Goal: Task Accomplishment & Management: Complete application form

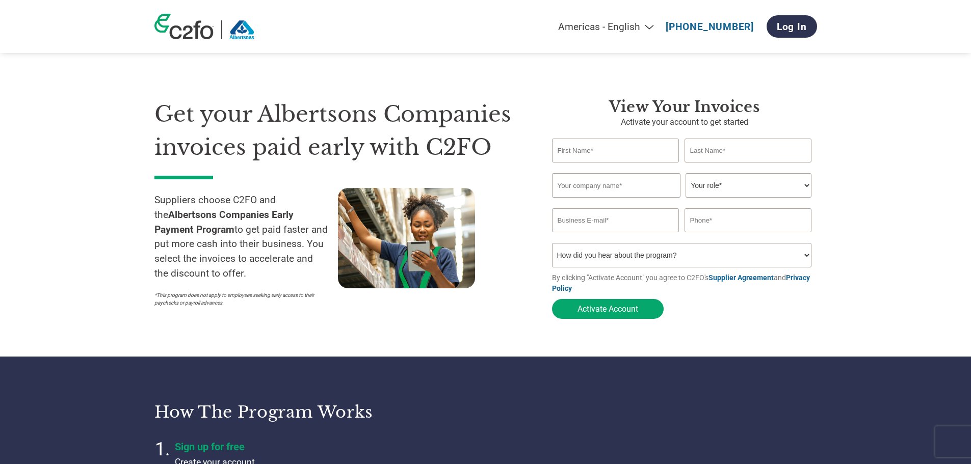
click at [631, 184] on input "text" at bounding box center [616, 185] width 128 height 24
type input "La Hacienda Distributors Inc."
click at [632, 151] on input "text" at bounding box center [615, 151] width 127 height 24
click at [645, 154] on input "text" at bounding box center [615, 151] width 127 height 24
type input "Larissa"
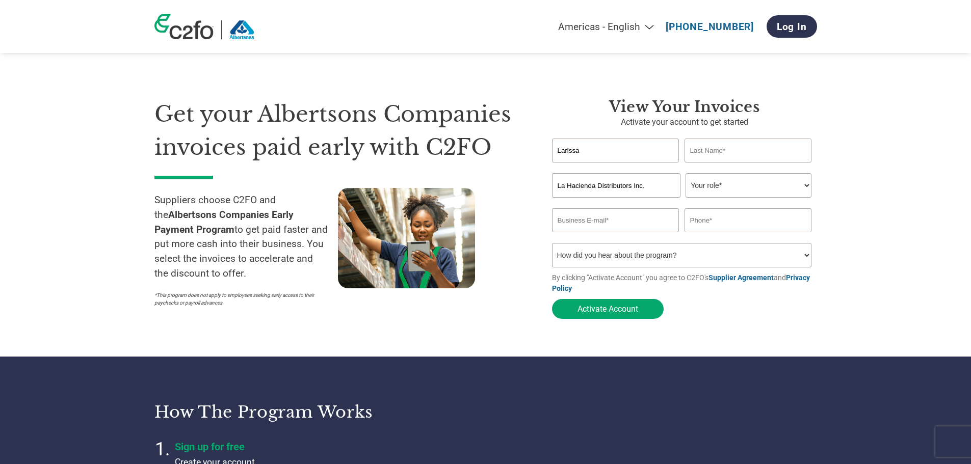
click at [726, 146] on input "text" at bounding box center [747, 151] width 127 height 24
type input "Vaal"
click at [807, 184] on select "Your role* CFO Controller Credit Manager Finance Director Treasurer CEO Preside…" at bounding box center [748, 185] width 126 height 24
select select "OFFICE_MANAGER"
click at [685, 174] on select "Your role* CFO Controller Credit Manager Finance Director Treasurer CEO Preside…" at bounding box center [748, 185] width 126 height 24
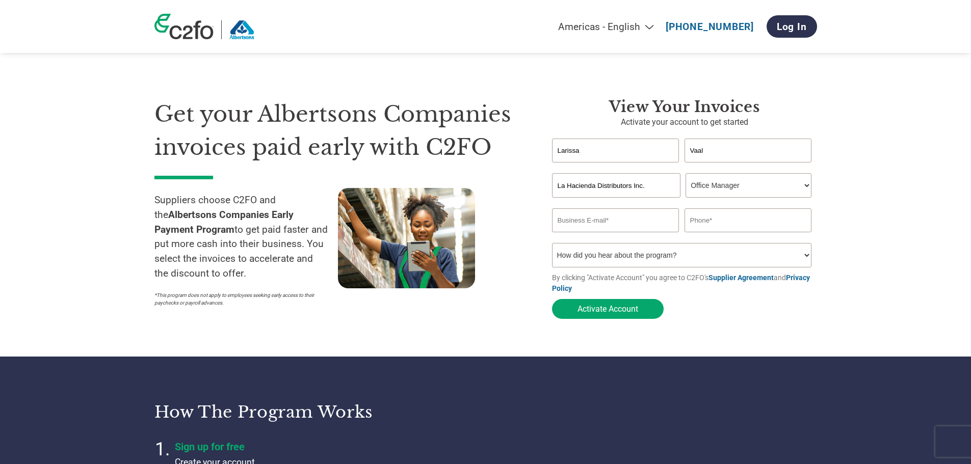
click at [635, 229] on input "email" at bounding box center [615, 220] width 127 height 24
paste input "[EMAIL_ADDRESS][DOMAIN_NAME]"
type input "[EMAIL_ADDRESS][DOMAIN_NAME]"
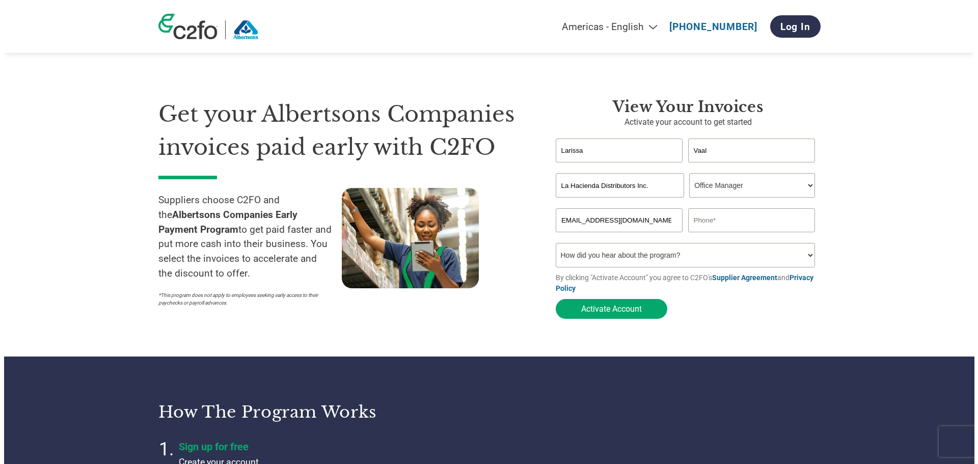
scroll to position [0, 0]
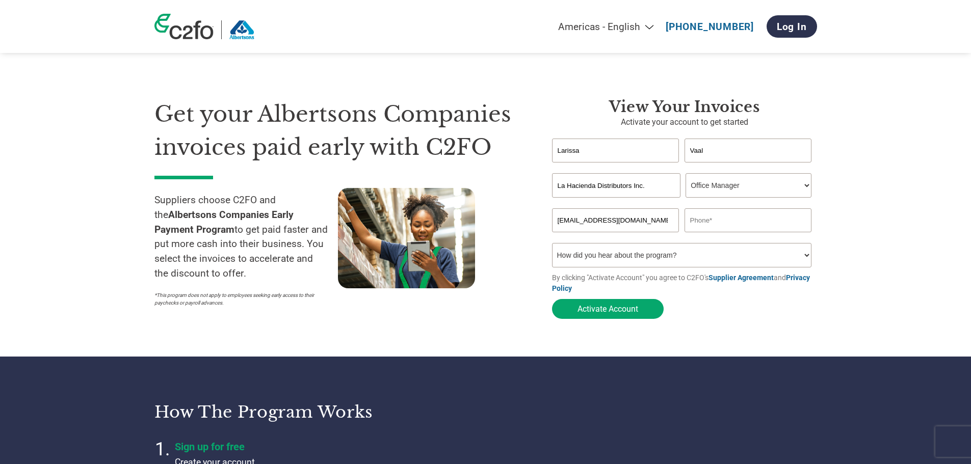
click at [751, 223] on input "text" at bounding box center [747, 220] width 127 height 24
type input "9"
type input "[PHONE_NUMBER]"
click at [804, 256] on select "How did you hear about the program? Received a letter Email Social Media Online…" at bounding box center [682, 255] width 260 height 24
select select "Other"
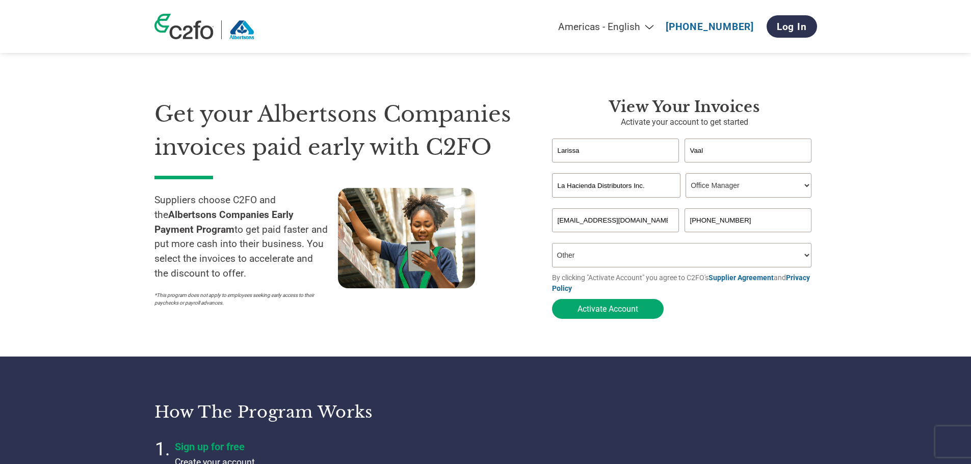
click at [552, 246] on select "How did you hear about the program? Received a letter Email Social Media Online…" at bounding box center [682, 255] width 260 height 24
click at [619, 315] on button "Activate Account" at bounding box center [608, 309] width 112 height 20
